Goal: Transaction & Acquisition: Purchase product/service

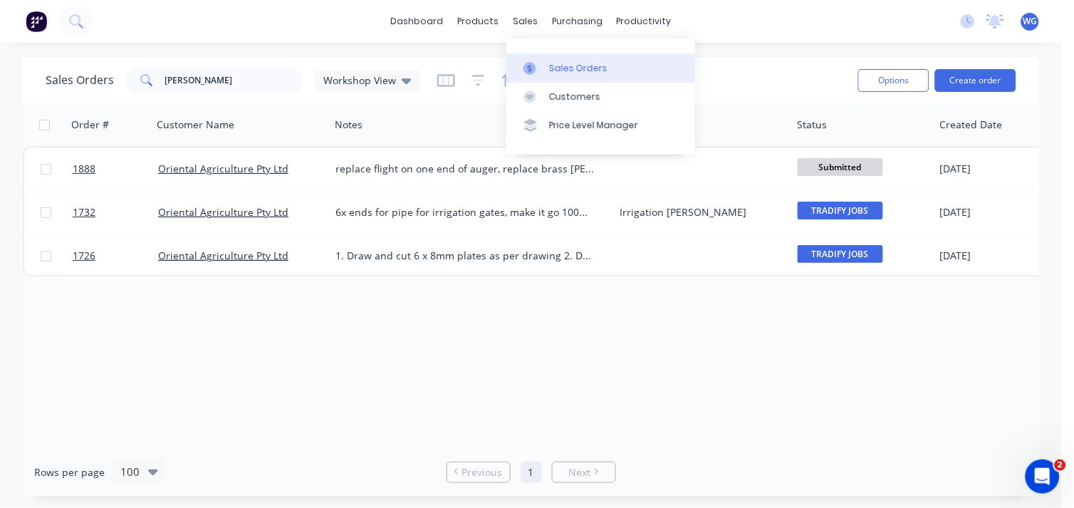
click at [536, 73] on icon at bounding box center [529, 68] width 13 height 13
click at [201, 83] on input "[PERSON_NAME]" at bounding box center [234, 80] width 139 height 28
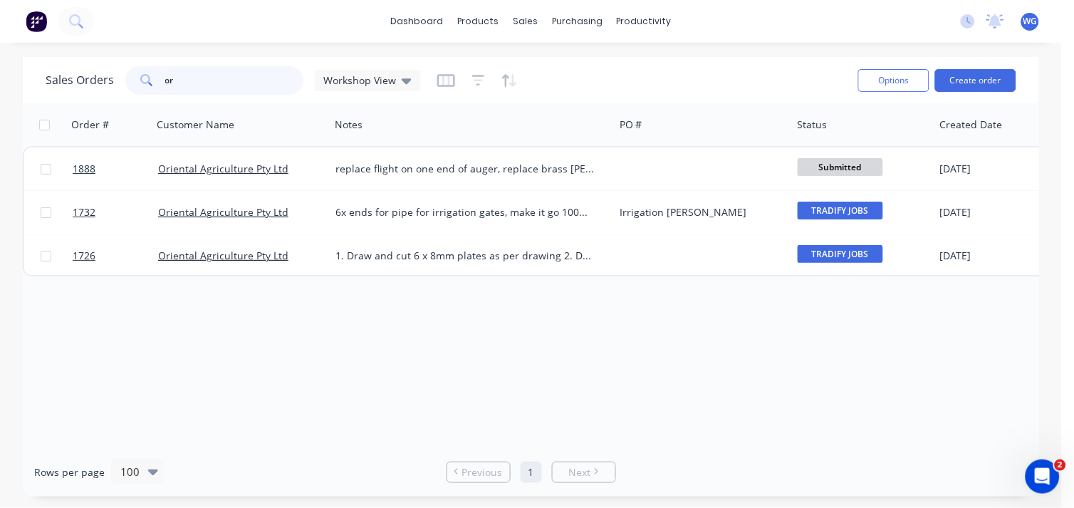
type input "o"
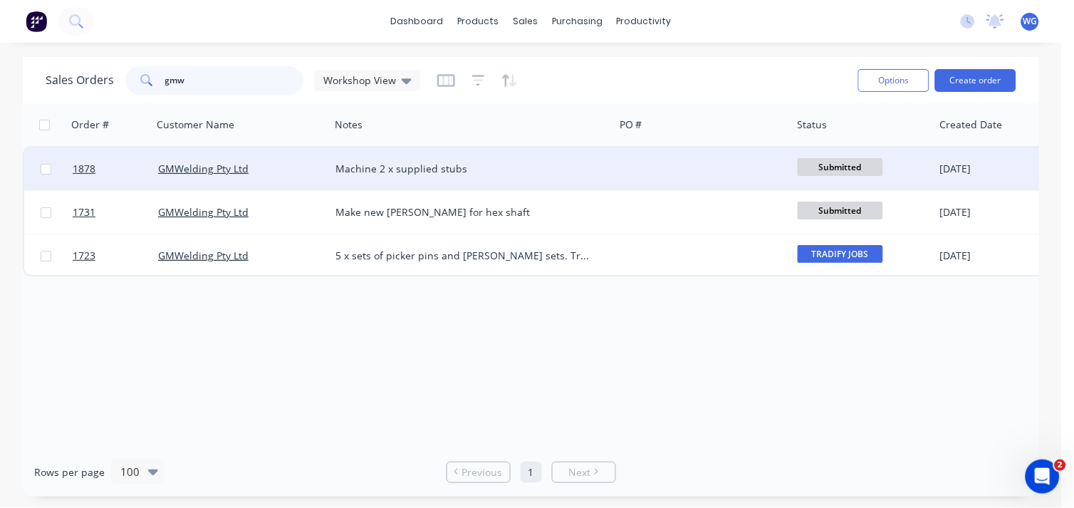
type input "gmw"
click at [296, 162] on div "GMWelding Pty Ltd" at bounding box center [237, 169] width 158 height 14
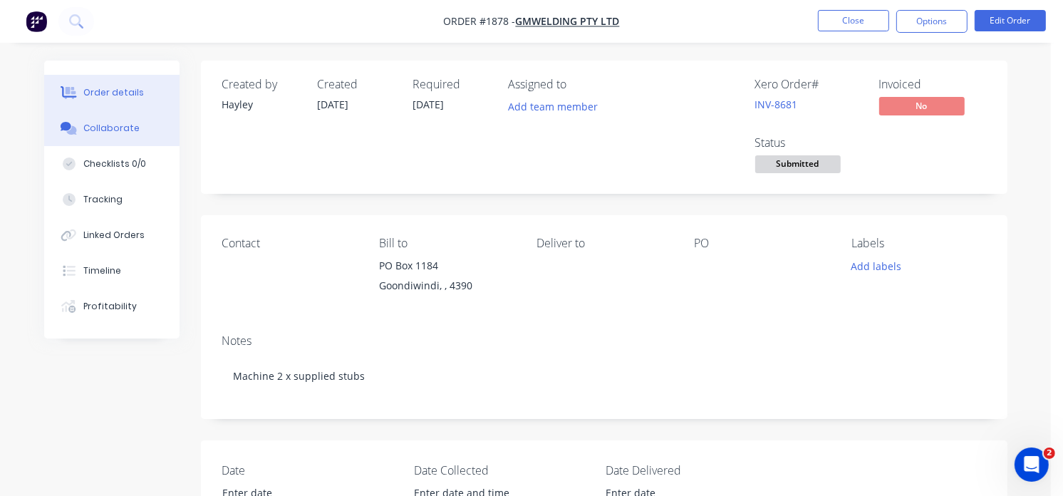
click at [119, 131] on div "Collaborate" at bounding box center [111, 128] width 56 height 13
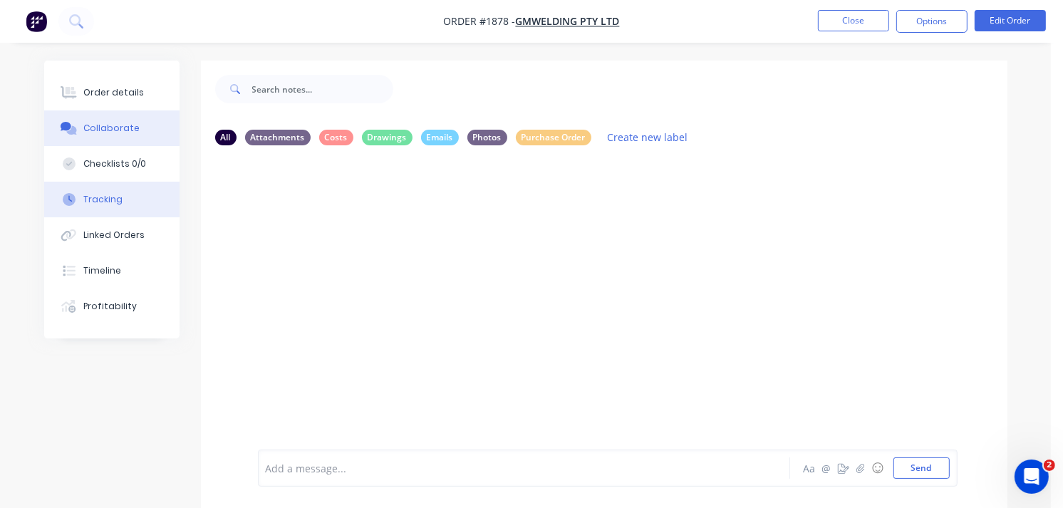
click at [103, 204] on div "Tracking" at bounding box center [102, 199] width 39 height 13
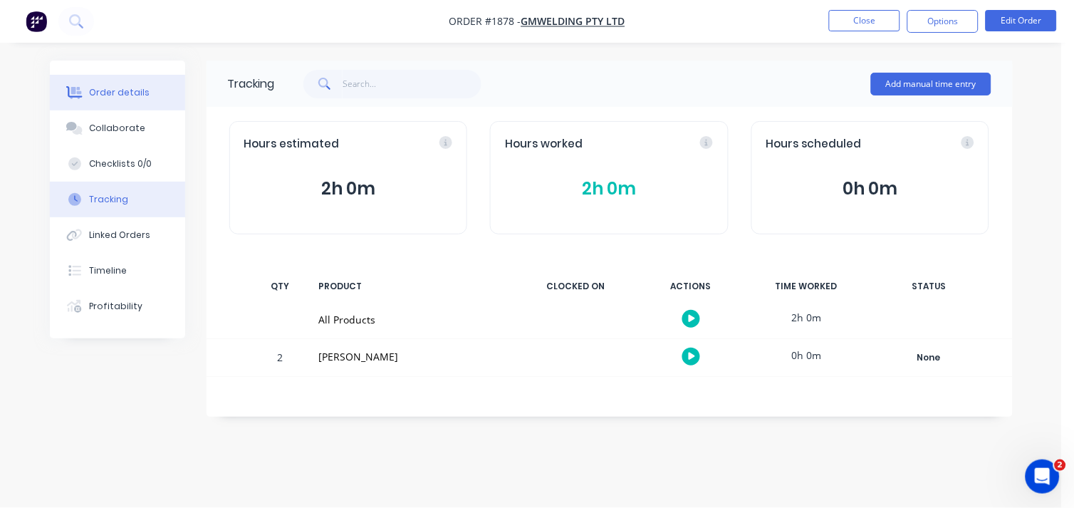
click at [115, 93] on div "Order details" at bounding box center [119, 92] width 61 height 13
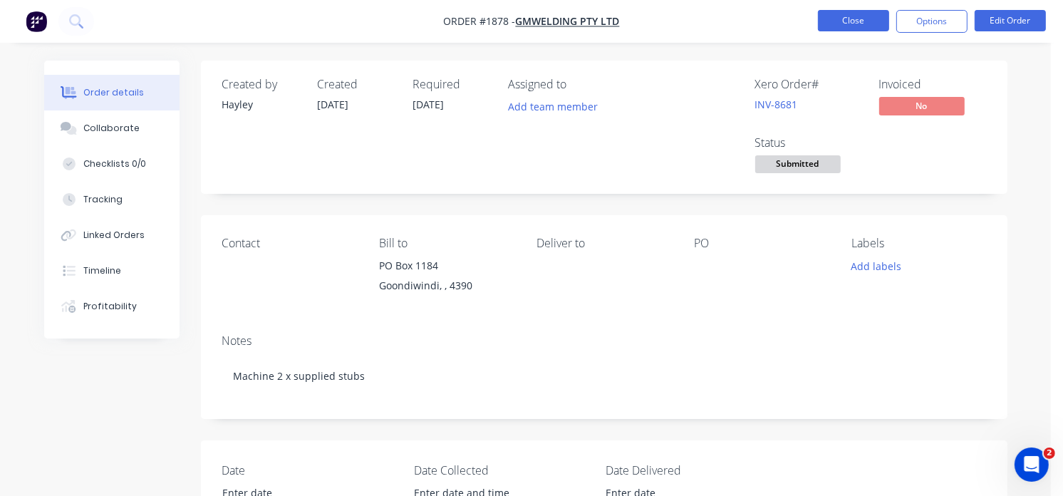
click at [860, 21] on button "Close" at bounding box center [853, 20] width 71 height 21
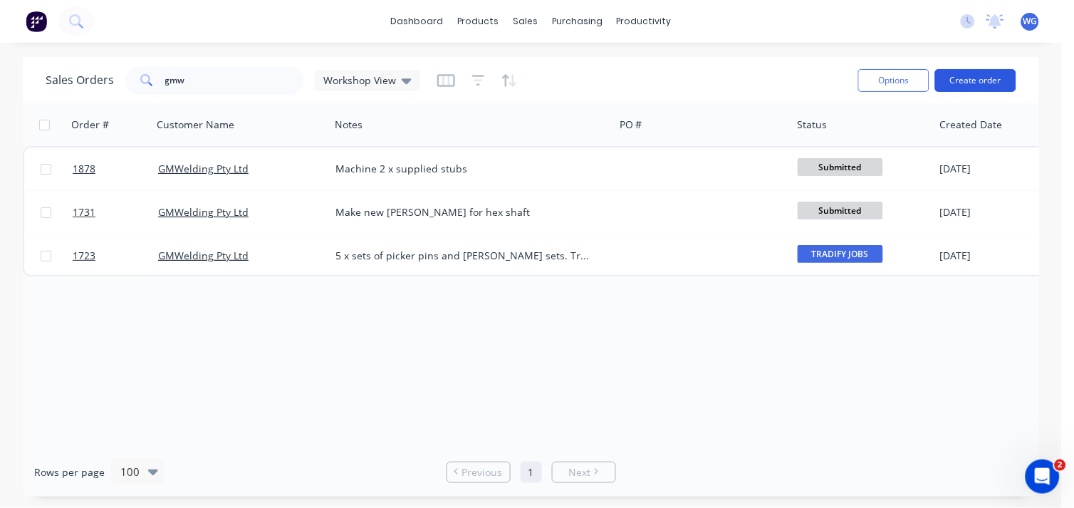
click at [961, 73] on button "Create order" at bounding box center [975, 80] width 81 height 23
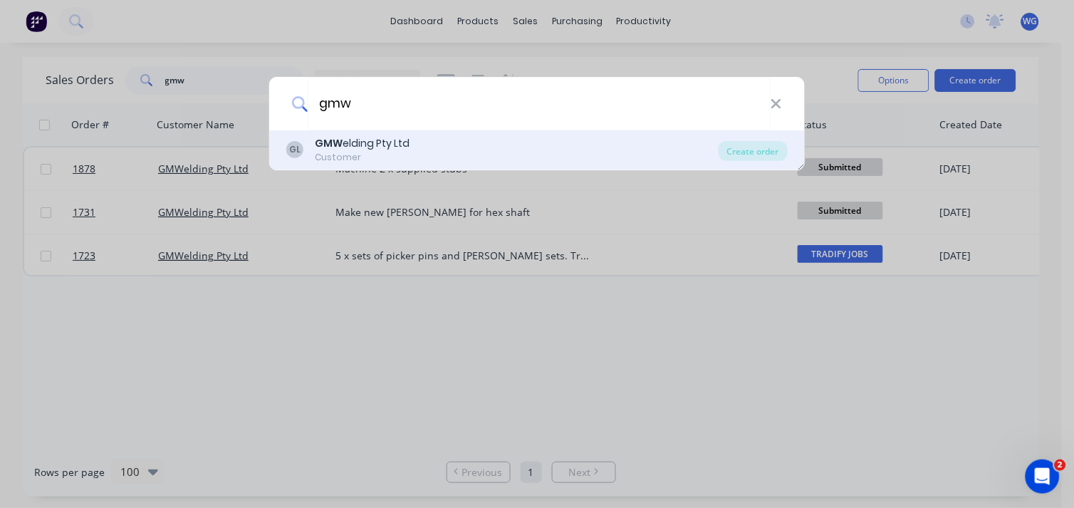
type input "gmw"
click at [458, 159] on div "GL GMW elding Pty Ltd Customer" at bounding box center [502, 150] width 432 height 28
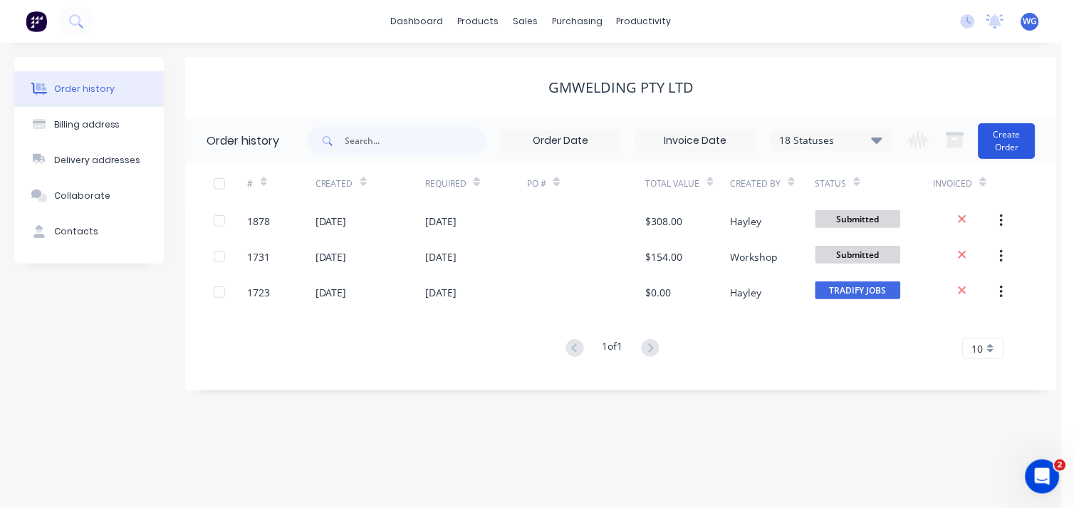
click at [1004, 138] on button "Create Order" at bounding box center [1007, 141] width 57 height 36
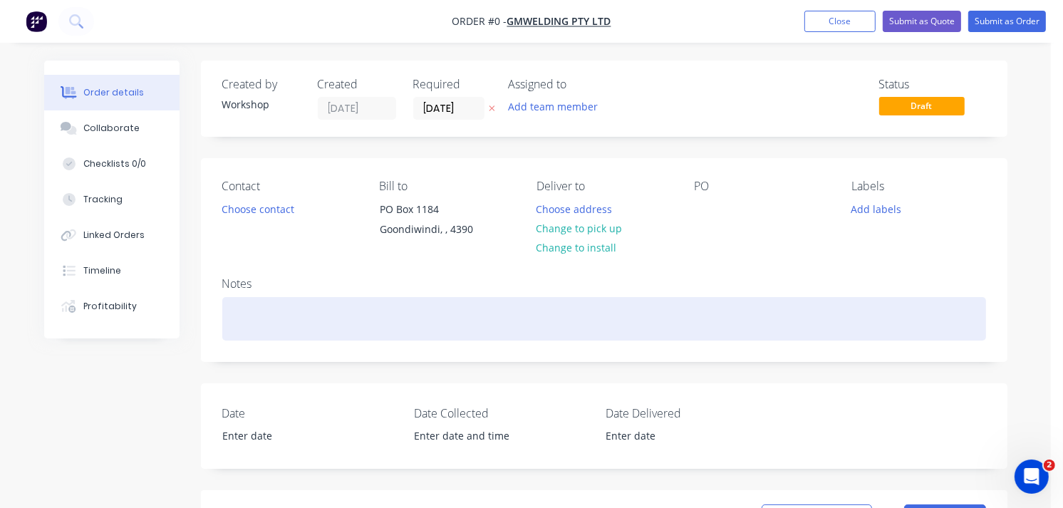
click at [271, 309] on div at bounding box center [603, 318] width 763 height 43
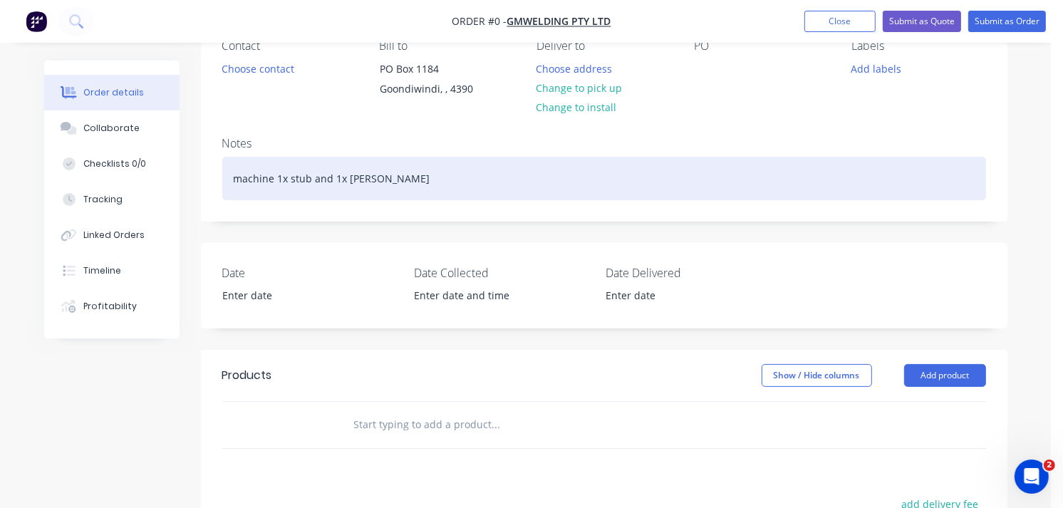
scroll to position [158, 0]
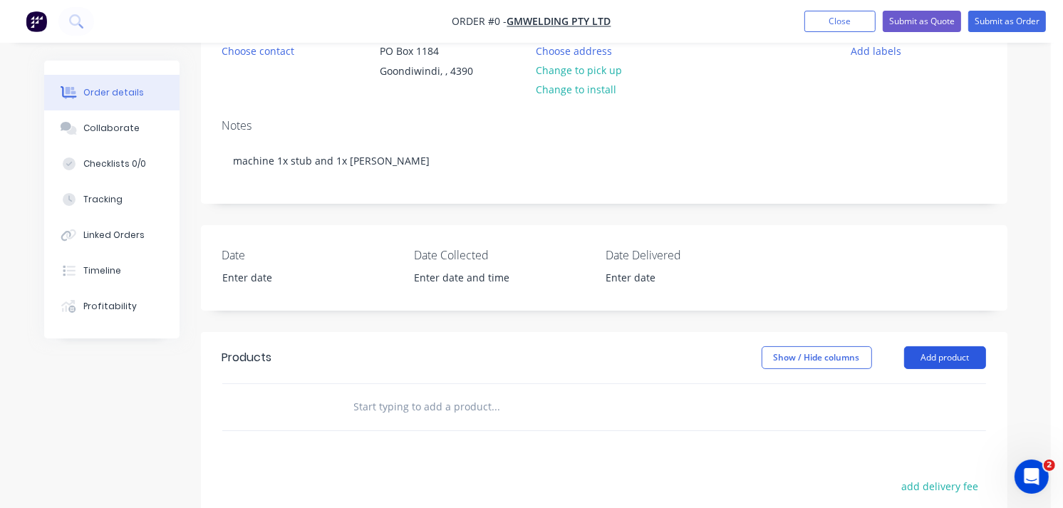
click at [926, 356] on div "Order details Collaborate Checklists 0/0 Tracking Linked Orders Timeline Profit…" at bounding box center [525, 348] width 991 height 892
click at [939, 354] on button "Add product" at bounding box center [945, 357] width 82 height 23
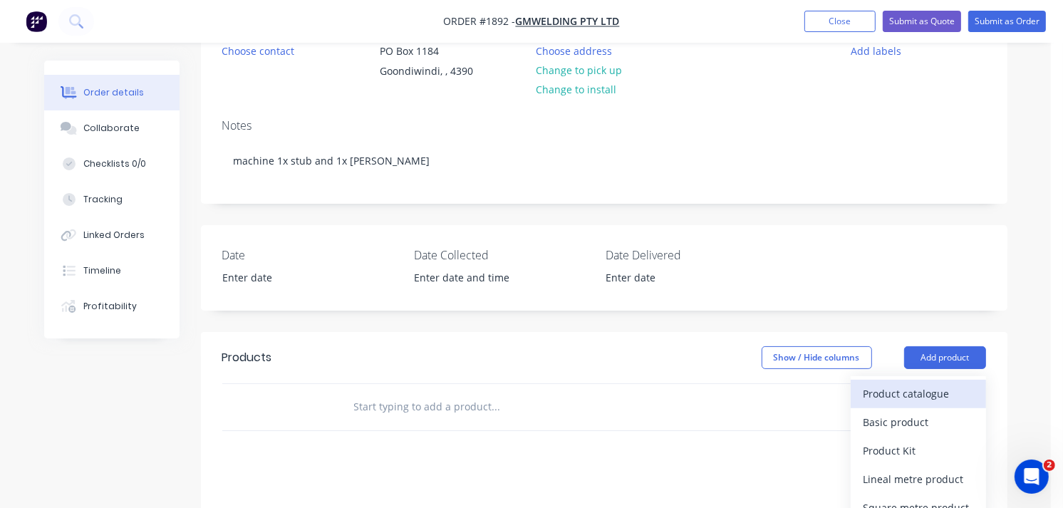
click at [934, 388] on div "Product catalogue" at bounding box center [918, 393] width 110 height 21
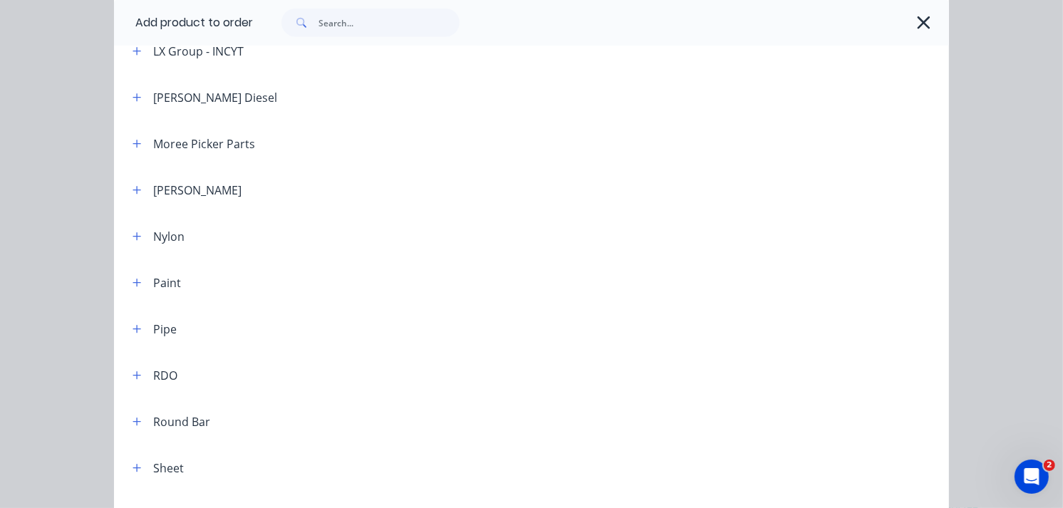
scroll to position [1582, 0]
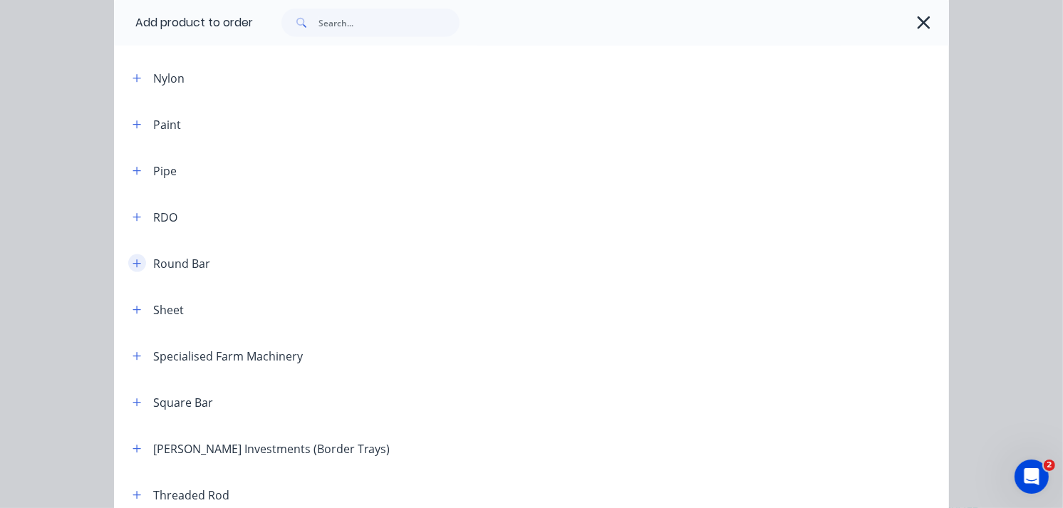
click at [133, 266] on icon "button" at bounding box center [137, 263] width 8 height 8
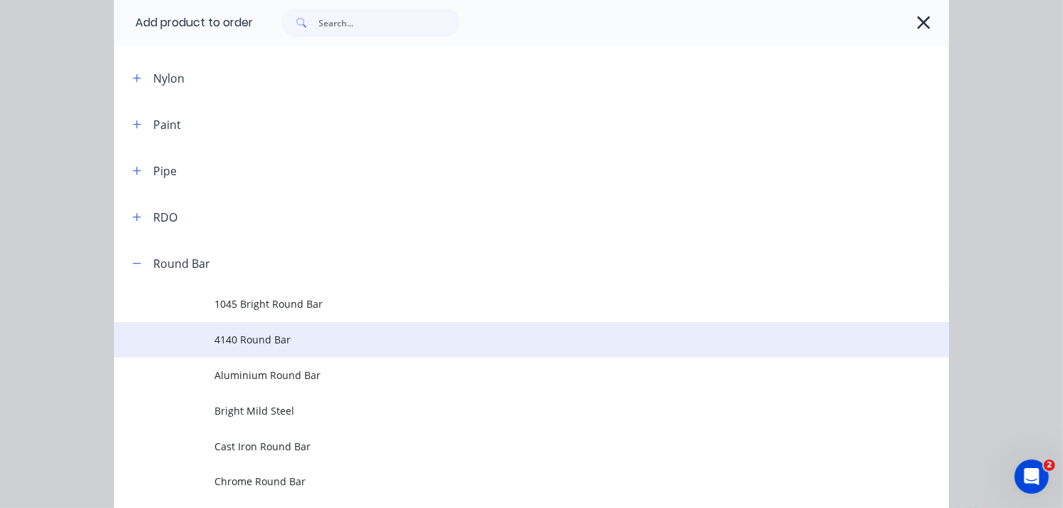
click at [255, 330] on td "4140 Round Bar" at bounding box center [581, 340] width 734 height 36
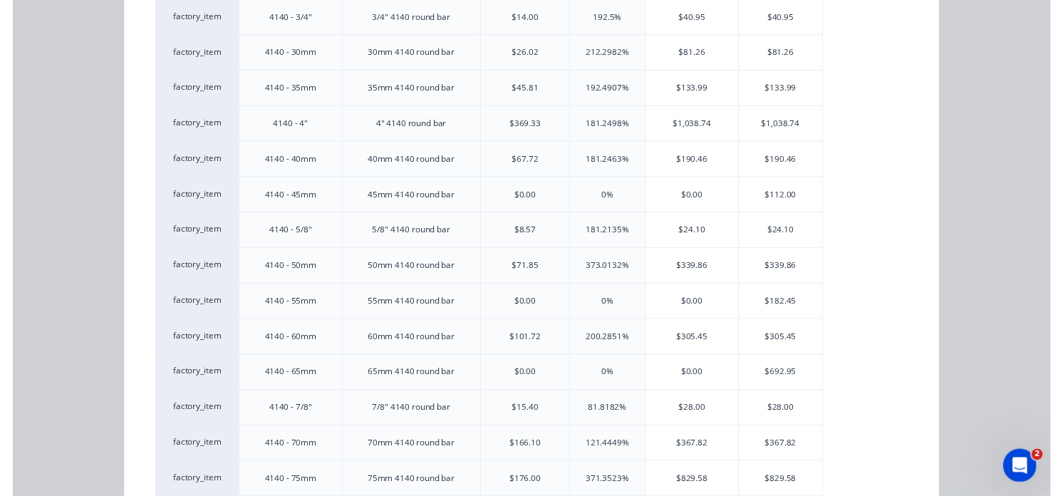
scroll to position [1266, 0]
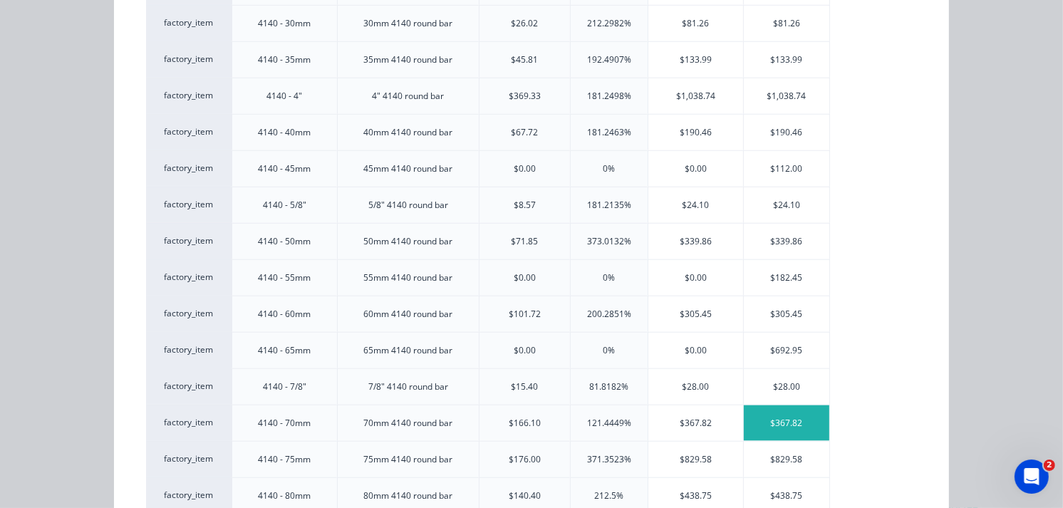
click at [773, 417] on div "$367.82" at bounding box center [786, 423] width 85 height 36
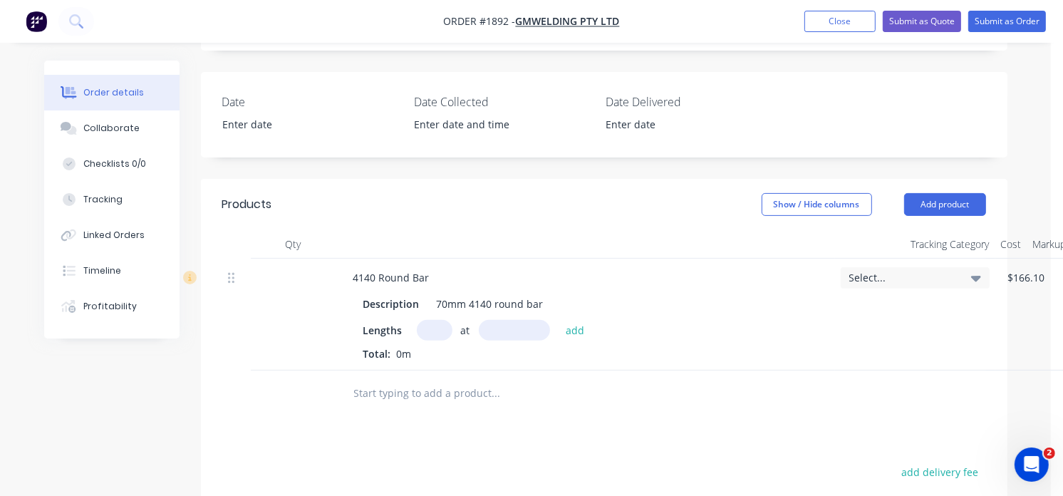
scroll to position [316, 0]
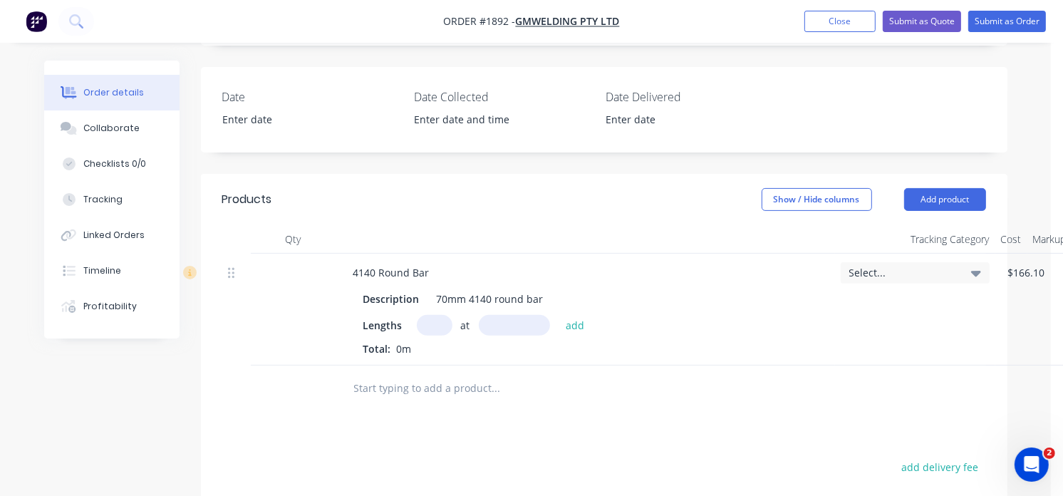
click at [439, 319] on input "text" at bounding box center [435, 325] width 36 height 21
type input "1"
click at [510, 324] on input "text" at bounding box center [514, 325] width 71 height 21
type input "150mm"
click at [573, 323] on button "add" at bounding box center [574, 324] width 33 height 19
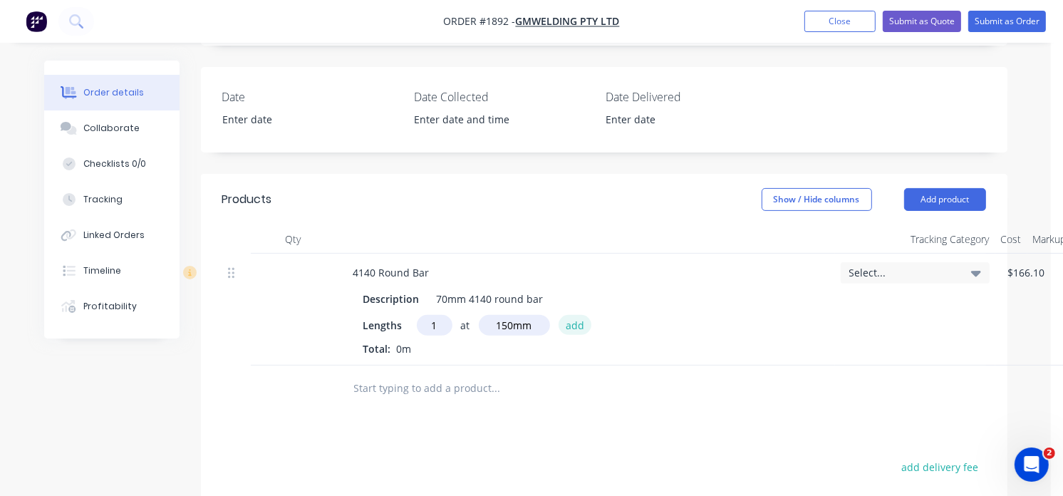
type input "$55.17"
type input "1"
click at [501, 325] on input "text" at bounding box center [514, 325] width 71 height 21
type input "50mm"
click at [579, 321] on button "add" at bounding box center [574, 324] width 33 height 19
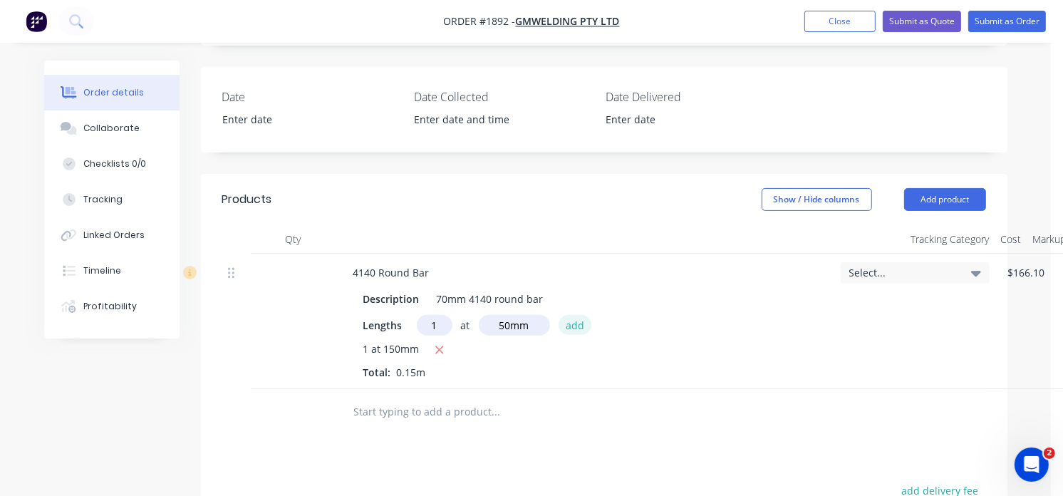
type input "$73.56"
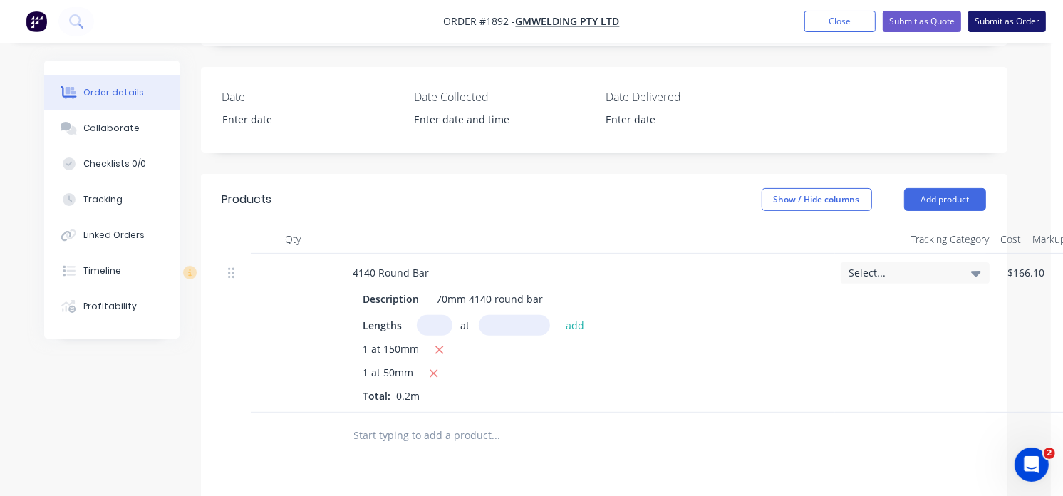
click at [1004, 24] on button "Submit as Order" at bounding box center [1007, 21] width 78 height 21
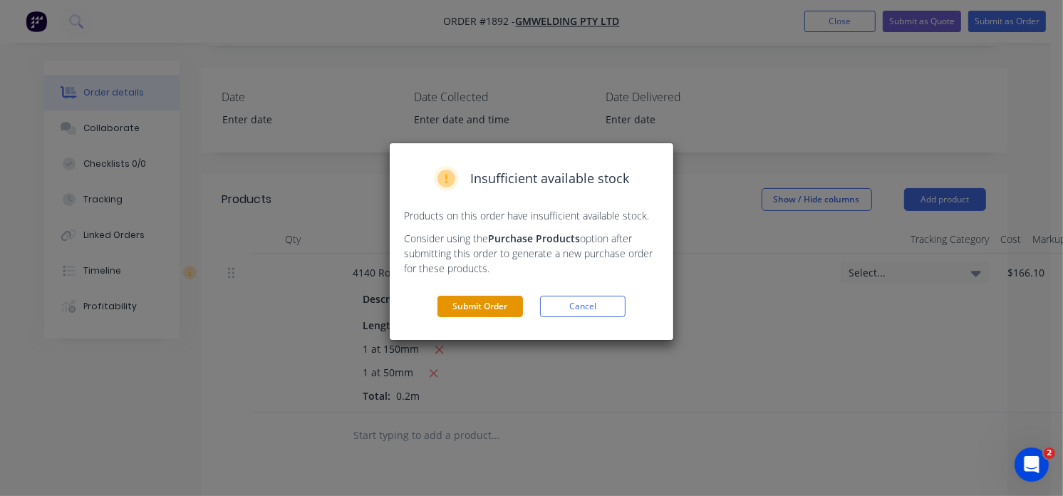
click at [509, 309] on button "Submit Order" at bounding box center [479, 306] width 85 height 21
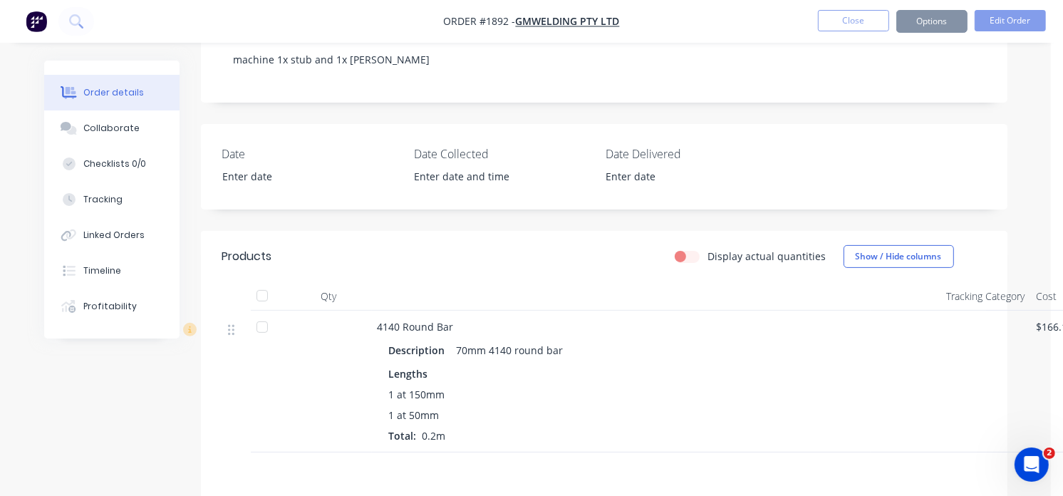
scroll to position [375, 0]
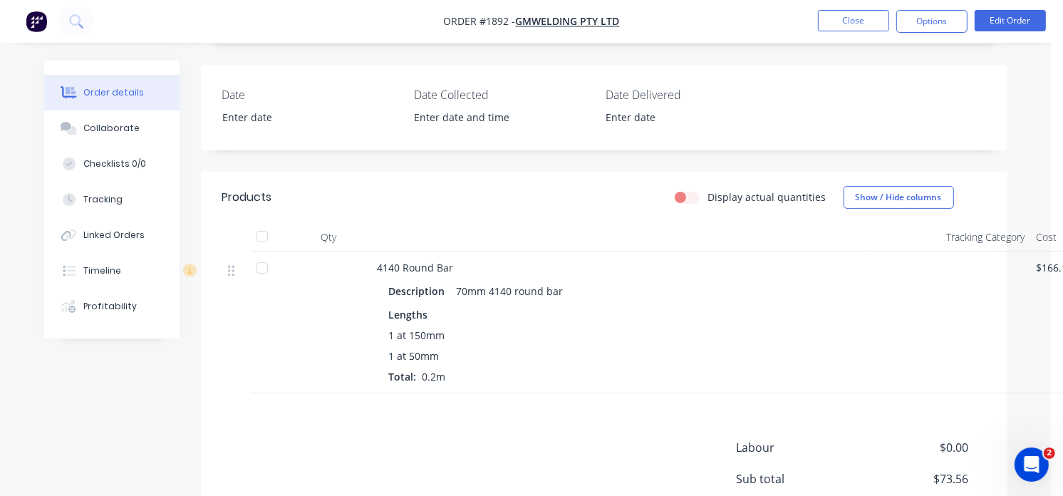
click at [856, 34] on nav "Order #1892 - GMWelding Pty Ltd Close Options Edit Order" at bounding box center [531, 21] width 1063 height 43
click at [856, 27] on button "Close" at bounding box center [853, 20] width 71 height 21
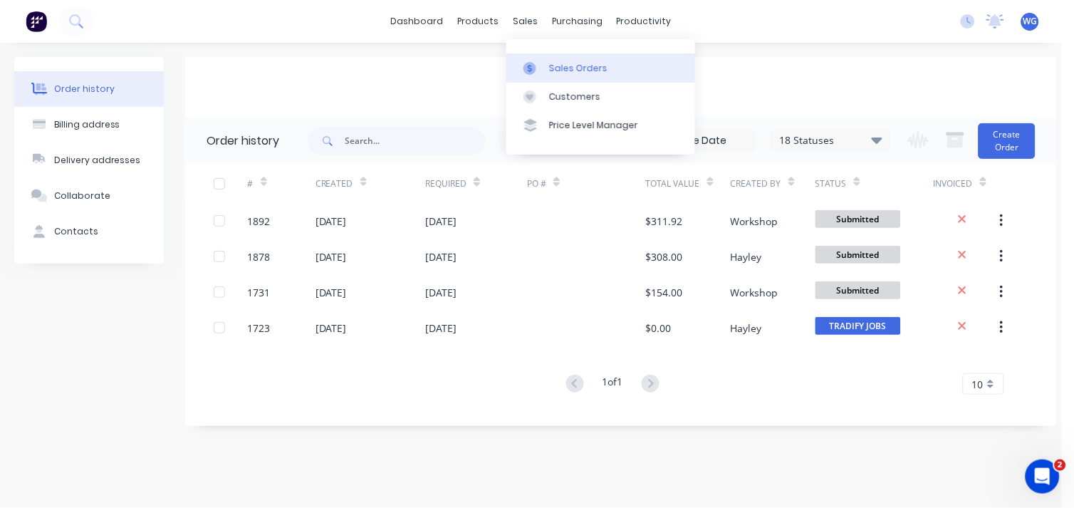
click at [567, 71] on div "Sales Orders" at bounding box center [578, 68] width 58 height 13
